Goal: Task Accomplishment & Management: Use online tool/utility

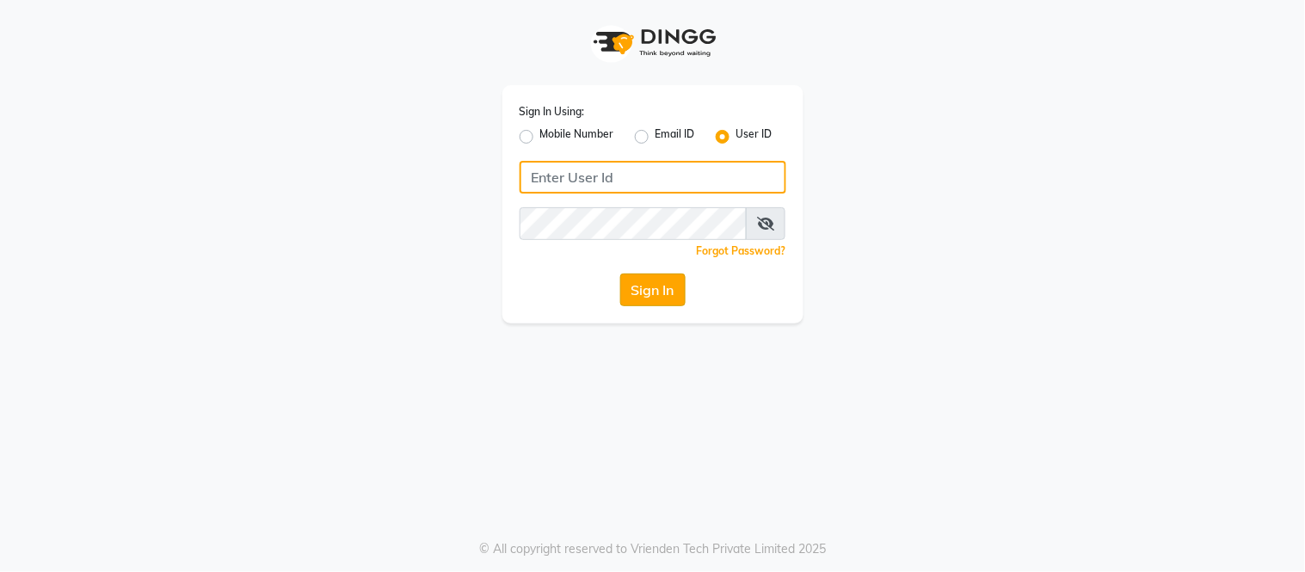
type input "e2617-01"
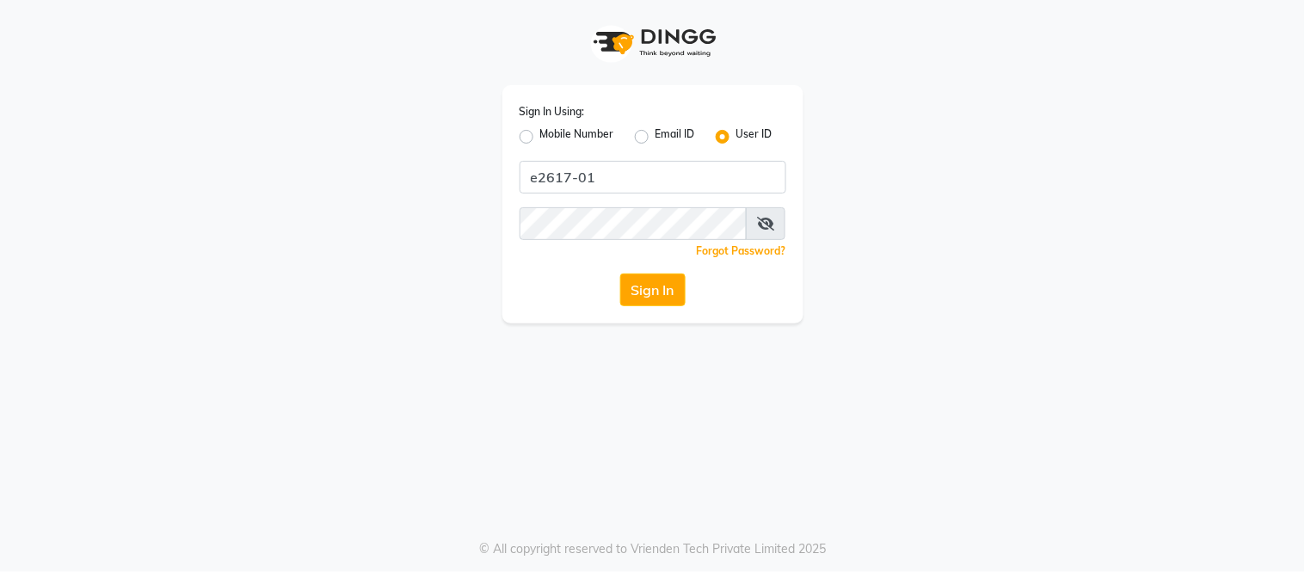
click at [656, 287] on button "Sign In" at bounding box center [652, 290] width 65 height 33
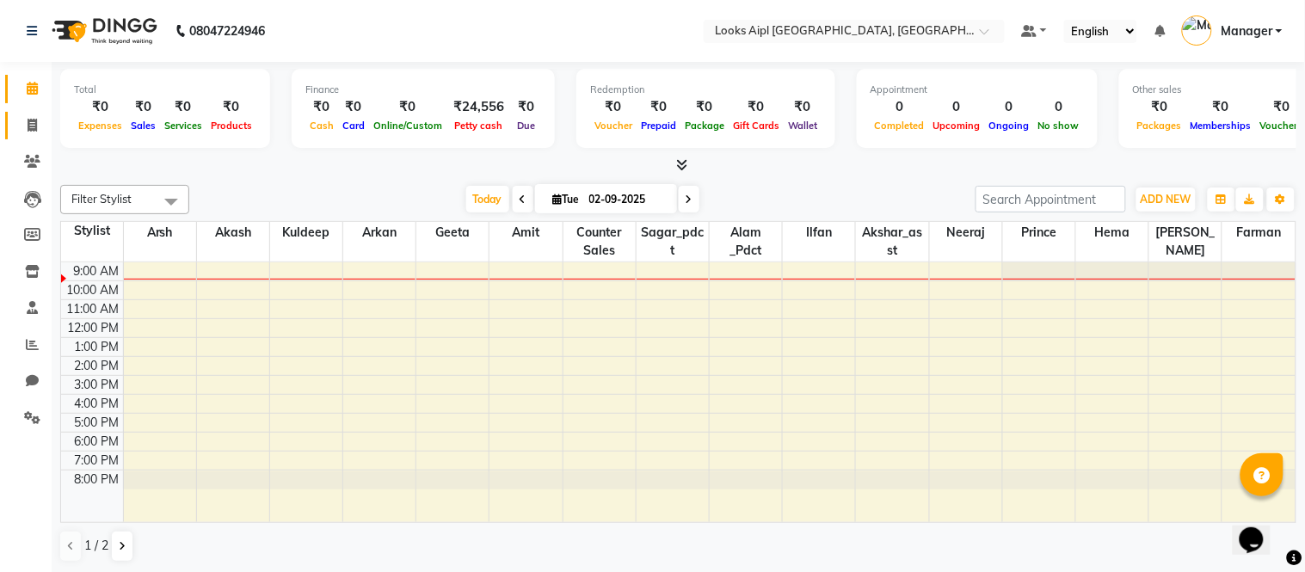
click at [22, 136] on link "Invoice" at bounding box center [25, 126] width 41 height 28
select select "service"
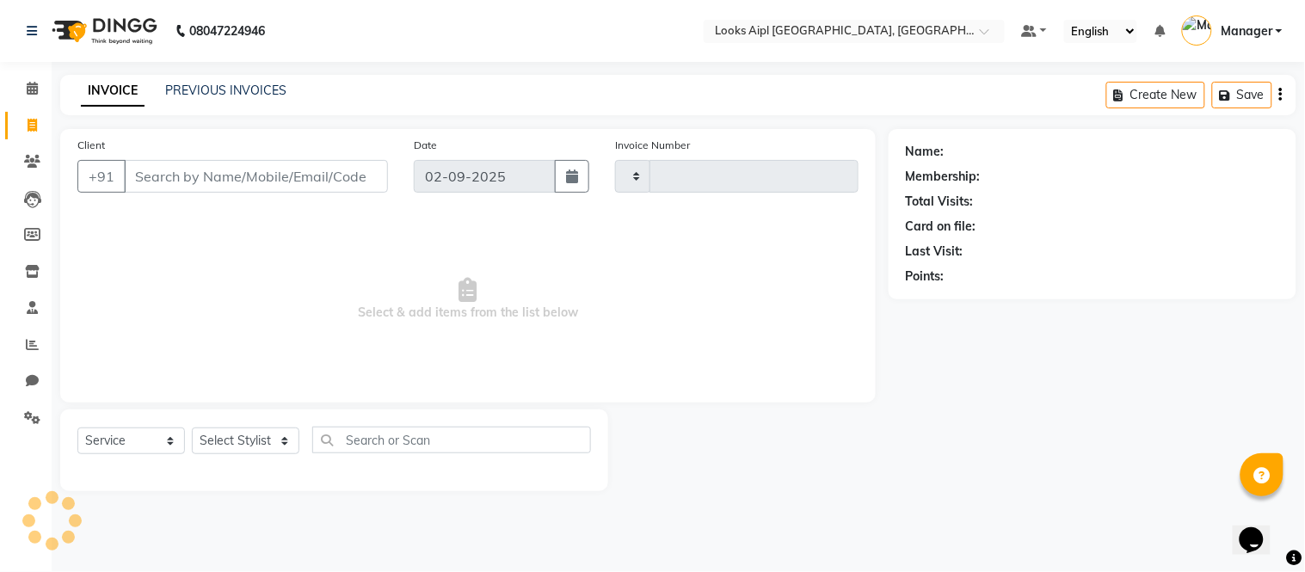
type input "7091"
select select "6047"
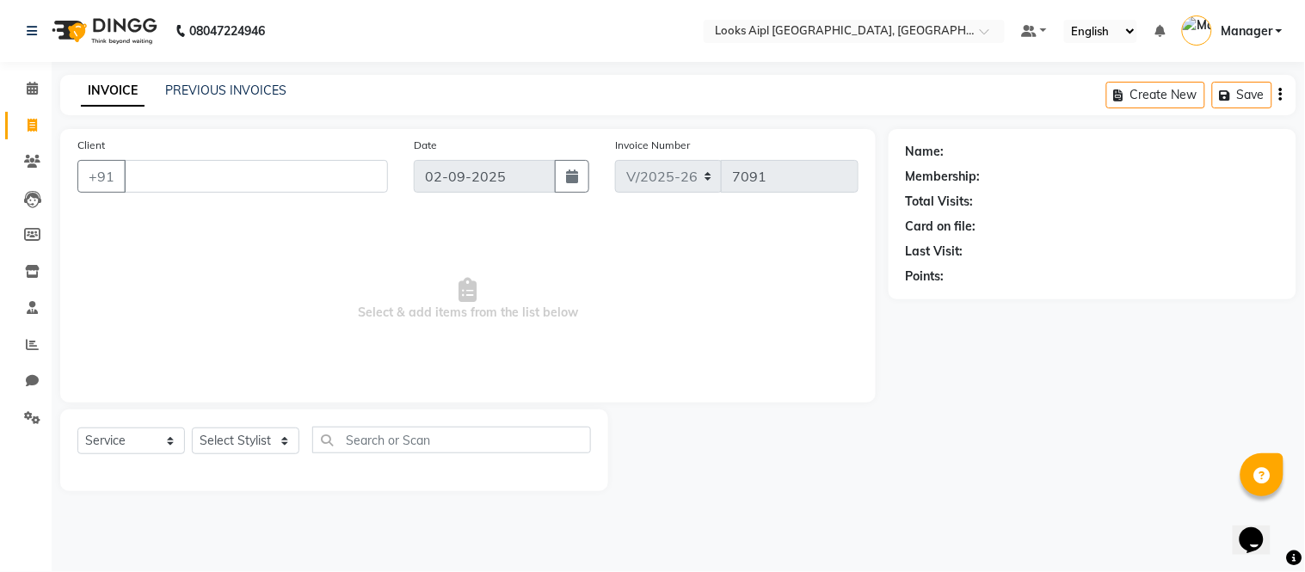
click at [218, 176] on input "Client" at bounding box center [256, 176] width 264 height 33
drag, startPoint x: 23, startPoint y: 130, endPoint x: 38, endPoint y: 120, distance: 17.4
click at [23, 130] on span at bounding box center [32, 126] width 30 height 20
select select "service"
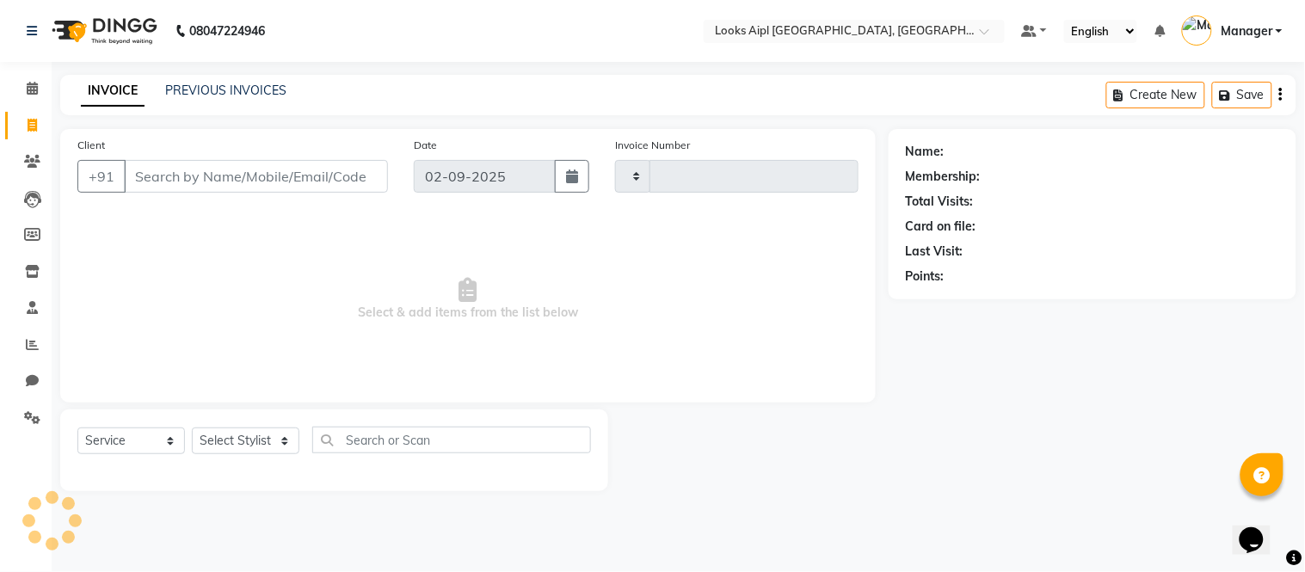
type input "7091"
select select "6047"
